Goal: Find specific page/section: Find specific page/section

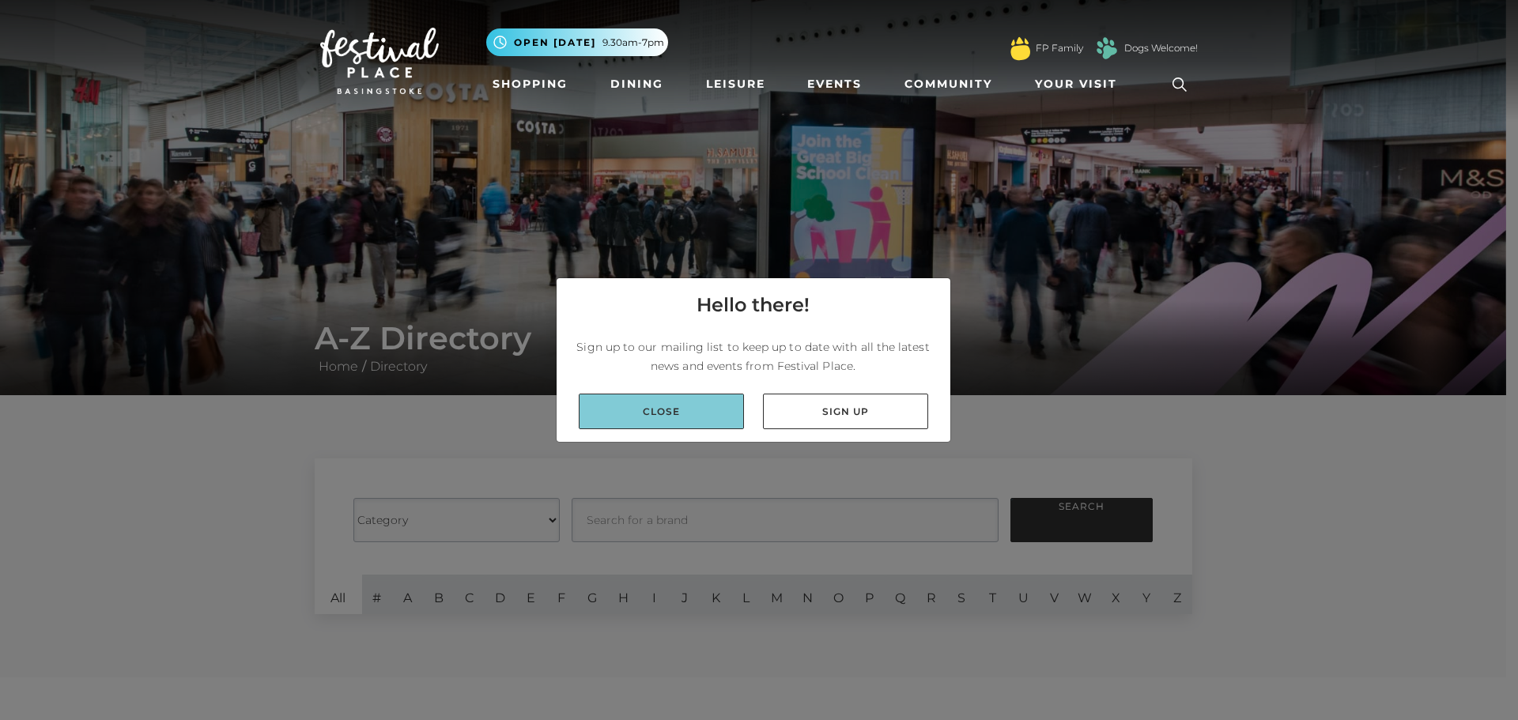
click at [708, 418] on link "Close" at bounding box center [661, 412] width 165 height 36
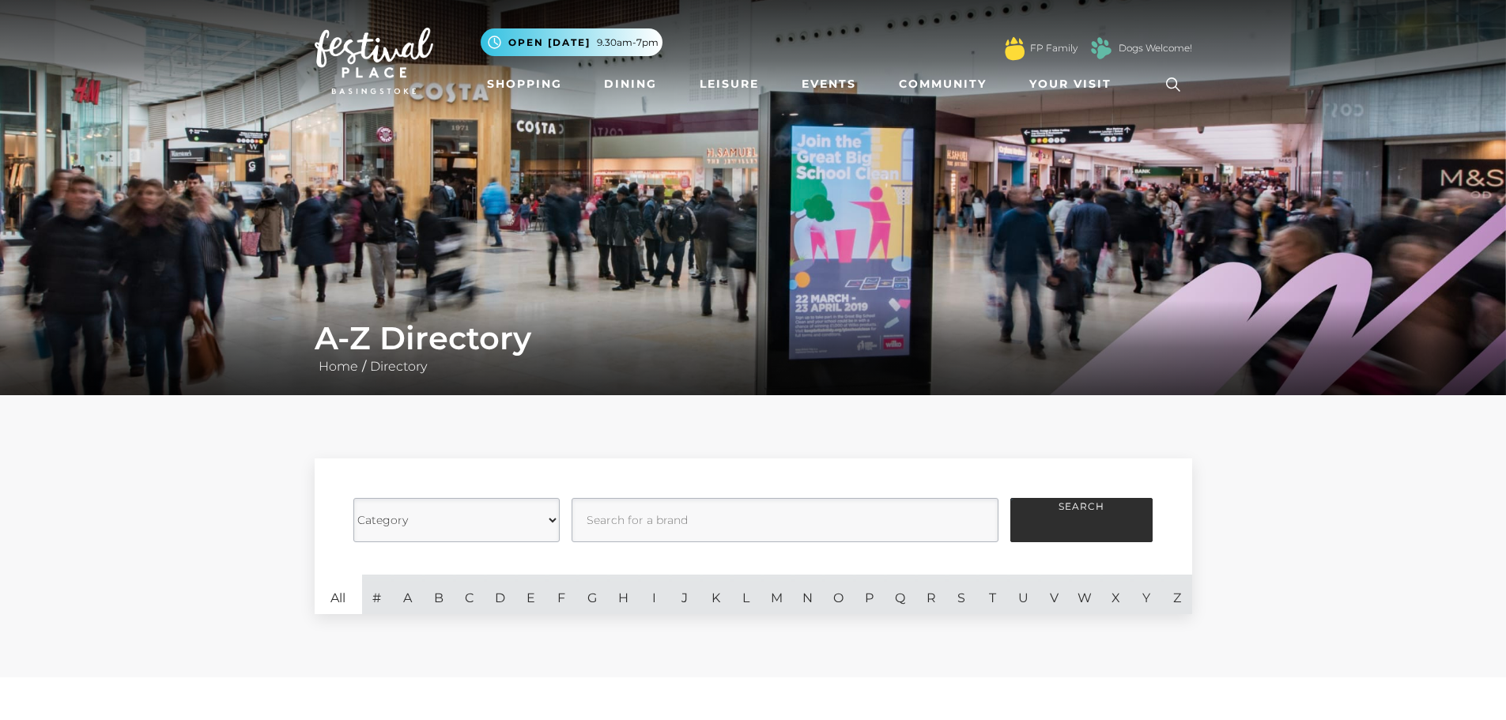
click at [550, 519] on select "Category Cafes Restaurants Fashion Services Technology Homeware Gifts, Statione…" at bounding box center [456, 520] width 206 height 44
select select "20857"
click at [353, 498] on select "Category Cafes Restaurants Fashion Services Technology Homeware Gifts, Statione…" at bounding box center [456, 520] width 206 height 44
click at [656, 510] on input "text" at bounding box center [785, 520] width 427 height 44
type input "libary"
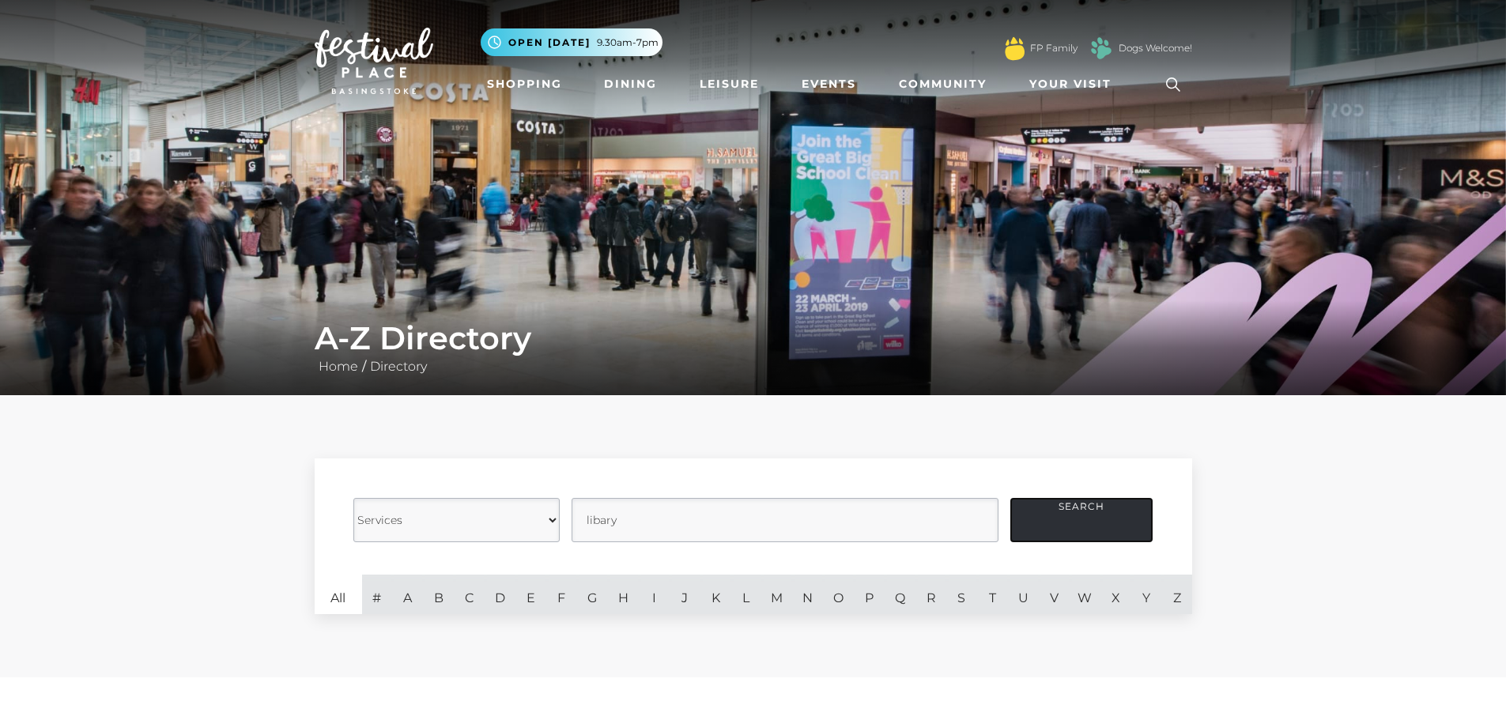
click at [1066, 527] on button "Search" at bounding box center [1082, 520] width 142 height 44
click at [751, 595] on link "L" at bounding box center [746, 595] width 31 height 40
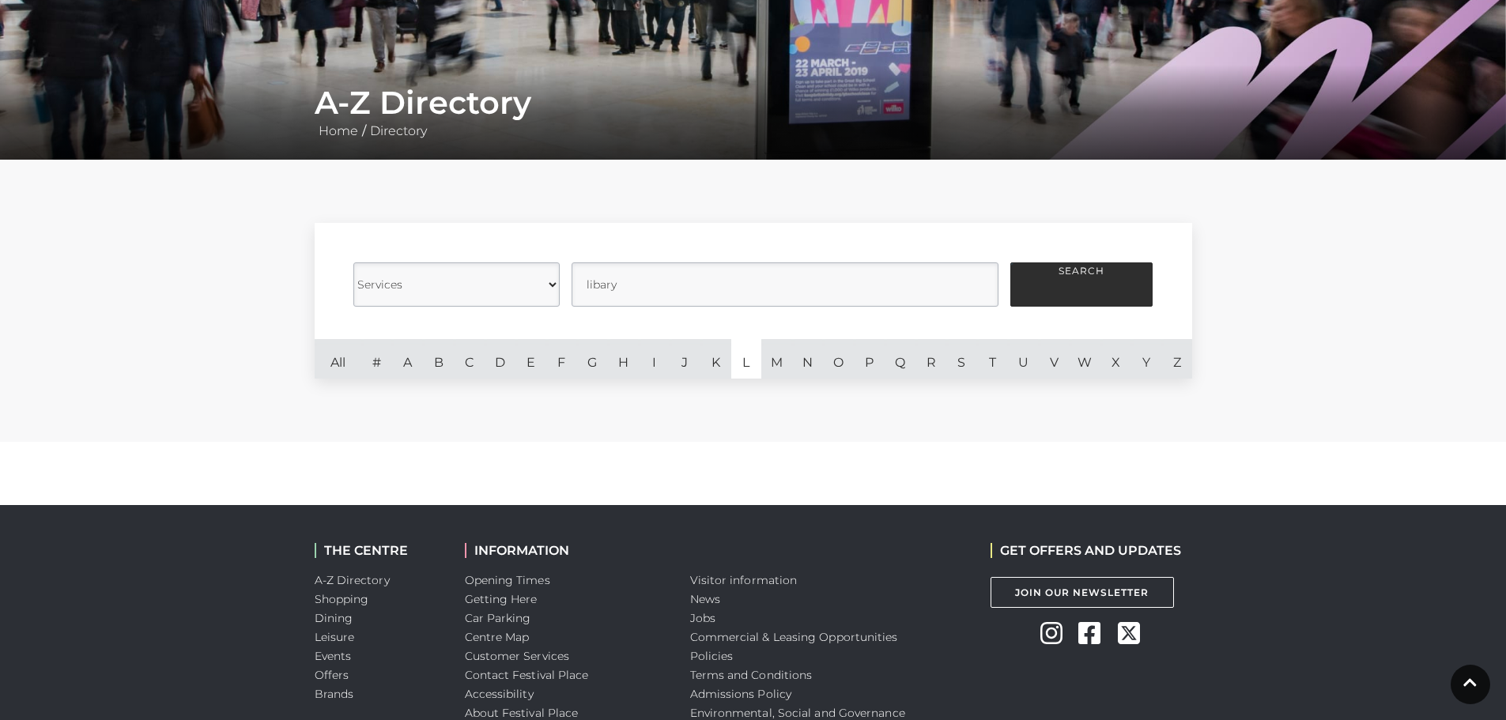
scroll to position [237, 0]
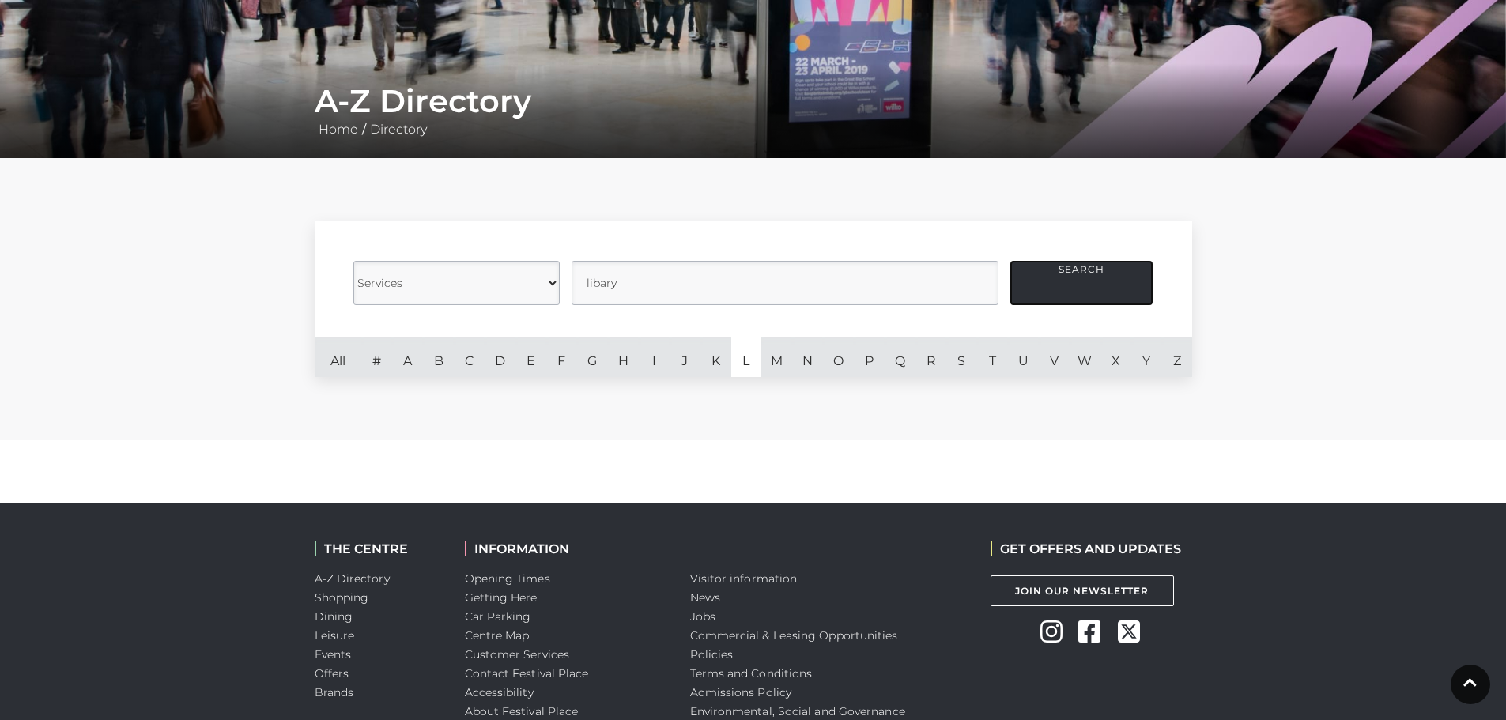
click at [1098, 271] on button "Search" at bounding box center [1082, 283] width 142 height 44
click at [1083, 271] on button "Search" at bounding box center [1082, 283] width 142 height 44
click at [662, 278] on input "text" at bounding box center [785, 283] width 427 height 44
click at [1069, 284] on button "Search" at bounding box center [1082, 283] width 142 height 44
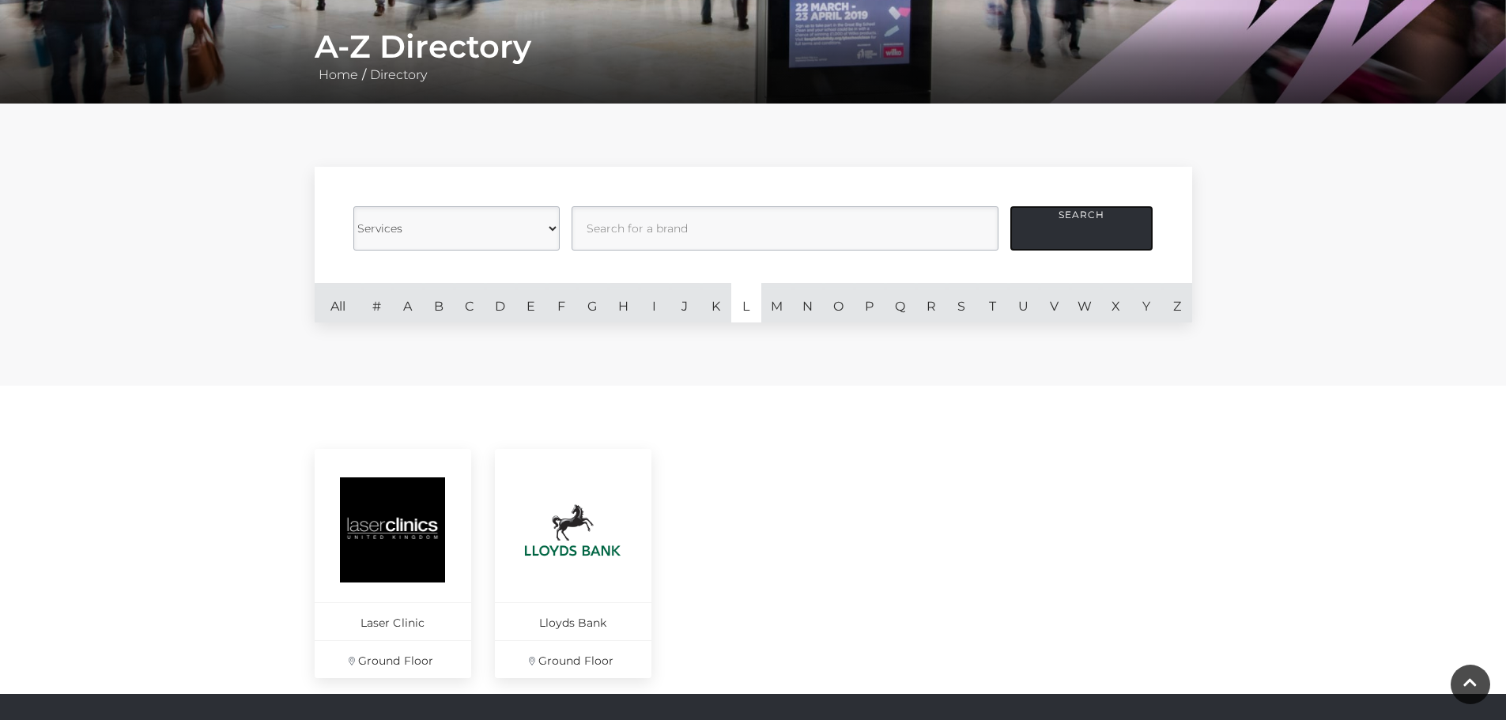
scroll to position [316, 0]
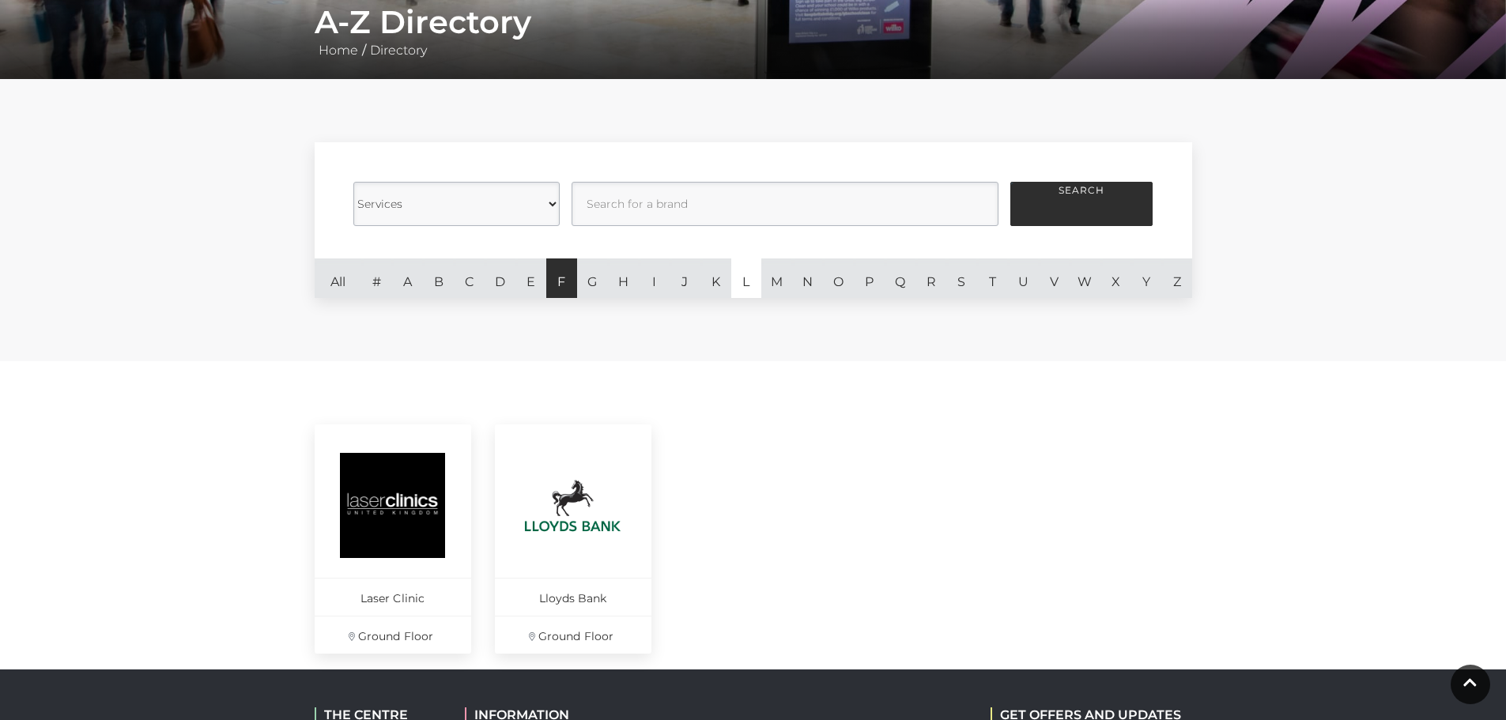
click at [560, 285] on link "F" at bounding box center [561, 279] width 31 height 40
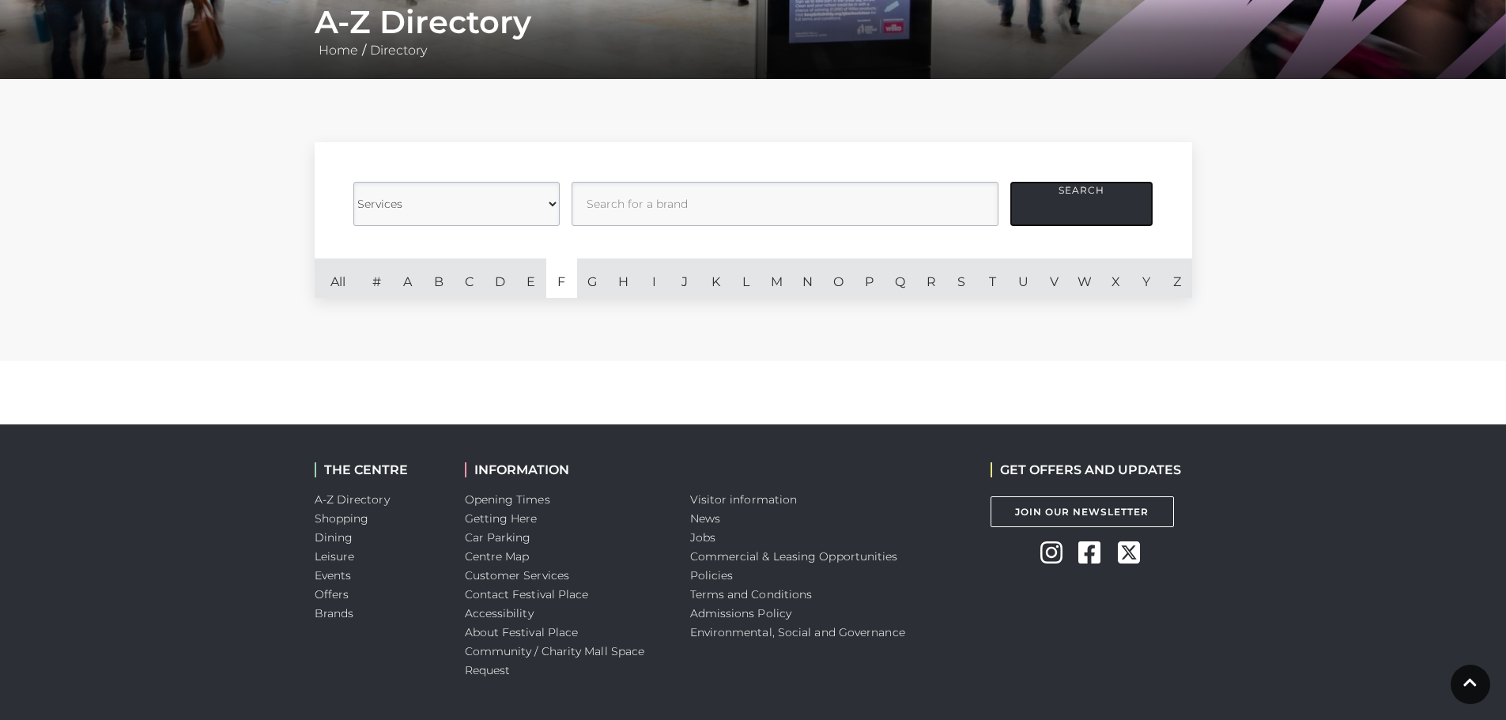
click at [1051, 201] on button "Search" at bounding box center [1082, 204] width 142 height 44
click at [1058, 204] on button "Search" at bounding box center [1082, 204] width 142 height 44
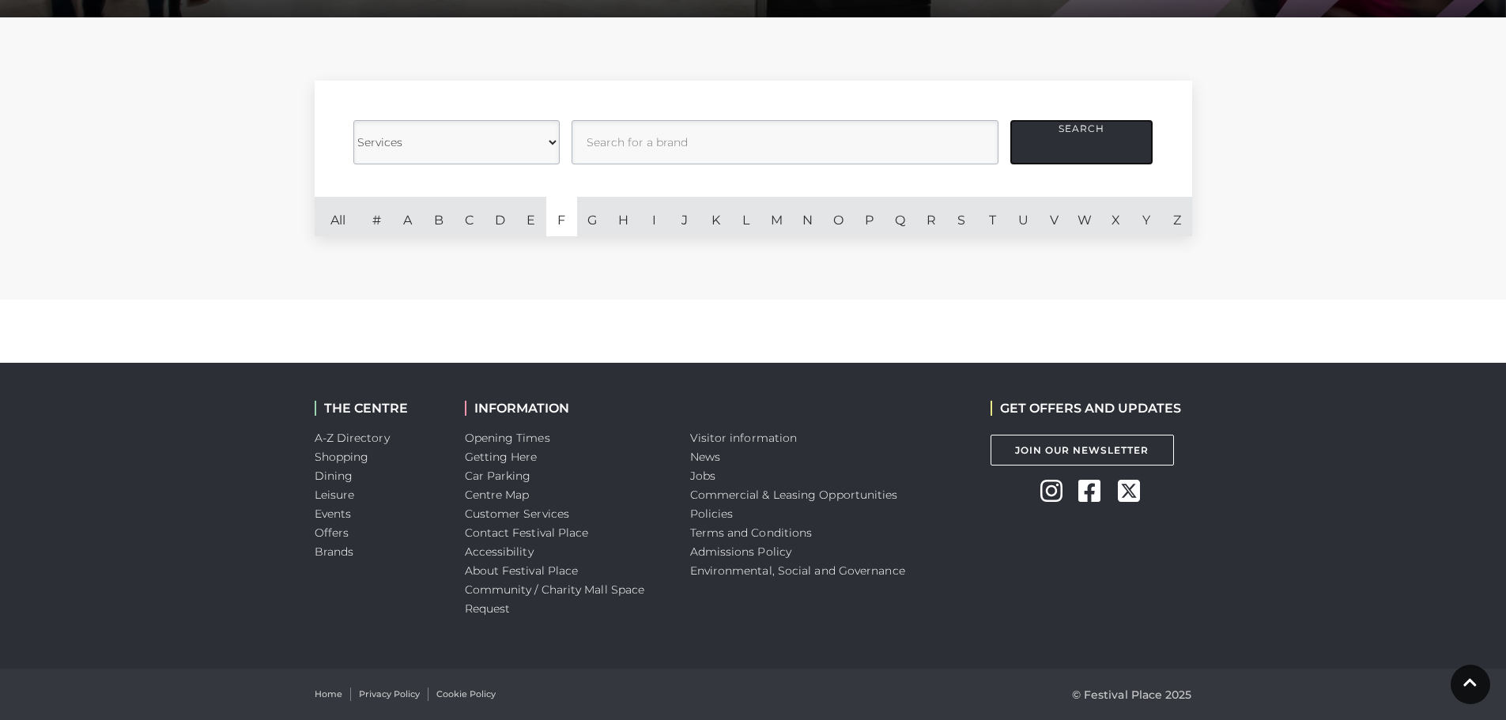
scroll to position [299, 0]
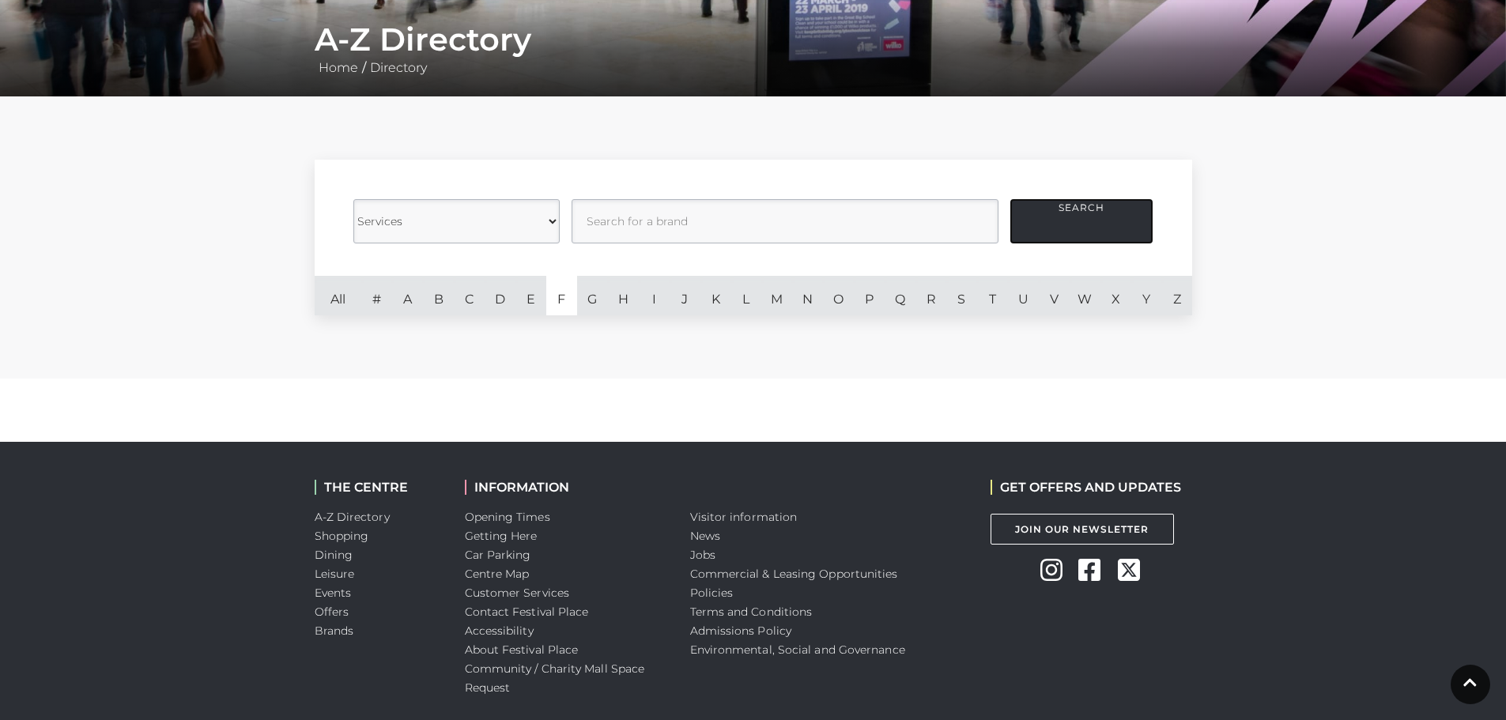
click at [1034, 214] on button "Search" at bounding box center [1082, 221] width 142 height 44
click at [1079, 207] on button "Search" at bounding box center [1082, 221] width 142 height 44
click at [559, 300] on link "F" at bounding box center [561, 296] width 31 height 40
click at [1086, 207] on button "Search" at bounding box center [1082, 221] width 142 height 44
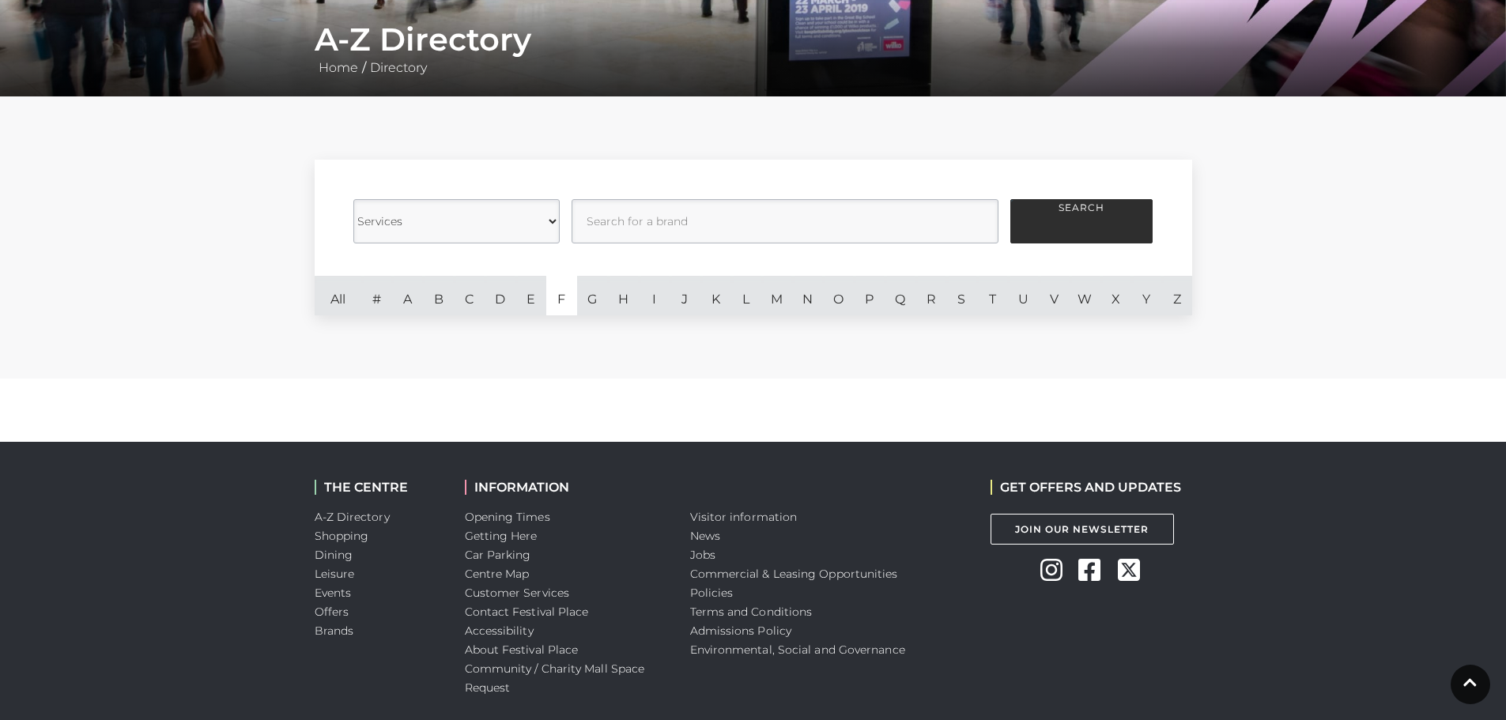
click at [553, 217] on select "Category Cafes Restaurants Fashion Services Technology Homeware Gifts, Statione…" at bounding box center [456, 221] width 206 height 44
